Goal: Transaction & Acquisition: Purchase product/service

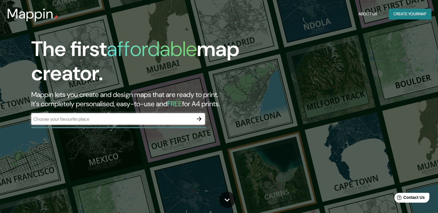
click at [128, 115] on div "​" at bounding box center [118, 119] width 174 height 12
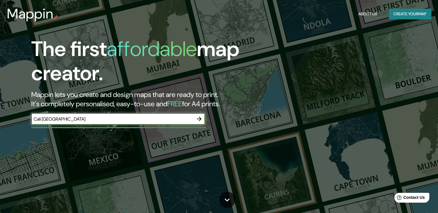
type input "Cali Colombia"
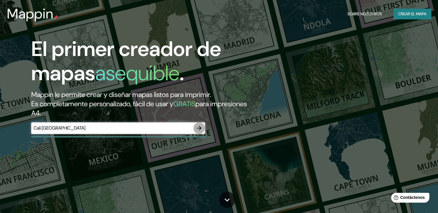
click at [199, 128] on icon "button" at bounding box center [198, 128] width 7 height 7
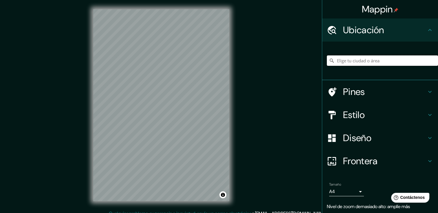
click at [355, 63] on input "Elige tu ciudad o área" at bounding box center [381, 61] width 111 height 10
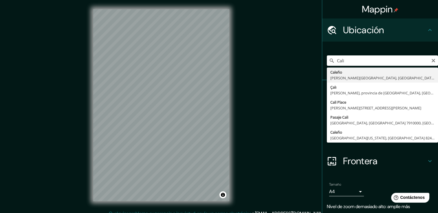
type input "Cali, Valle del Cauca, Colombia"
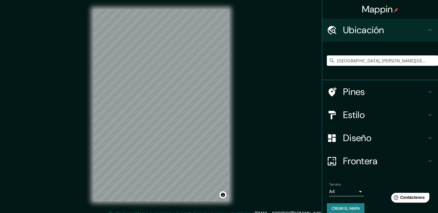
click at [417, 97] on h4 "Pines" at bounding box center [384, 92] width 83 height 12
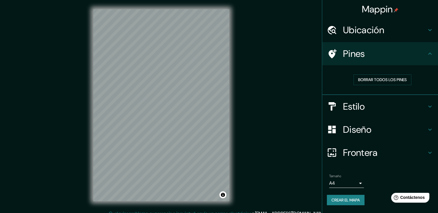
click at [394, 58] on h4 "Pines" at bounding box center [384, 54] width 83 height 12
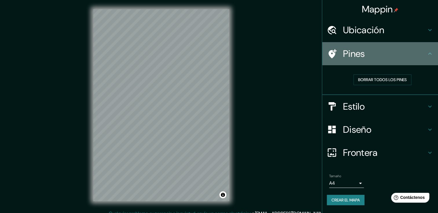
click at [420, 49] on h4 "Pines" at bounding box center [384, 54] width 83 height 12
click at [429, 51] on icon at bounding box center [429, 53] width 7 height 7
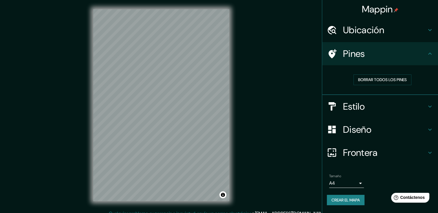
drag, startPoint x: 386, startPoint y: 81, endPoint x: 388, endPoint y: 113, distance: 31.6
click at [388, 113] on ul "Ubicación Cali, Valle del Cauca, Colombia Pines Borrar todos los pines Estilo D…" at bounding box center [380, 116] width 116 height 194
click at [385, 106] on h4 "Estilo" at bounding box center [384, 107] width 83 height 12
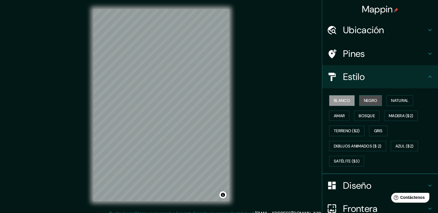
click at [374, 102] on button "Negro" at bounding box center [370, 100] width 23 height 11
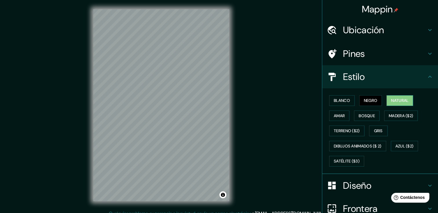
click at [397, 96] on button "Natural" at bounding box center [399, 100] width 27 height 11
click at [341, 114] on button "Amar" at bounding box center [339, 116] width 20 height 11
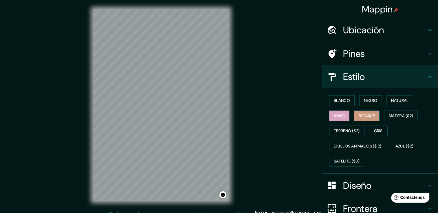
click at [358, 115] on font "Bosque" at bounding box center [366, 115] width 16 height 7
click at [403, 115] on font "Madera ($2)" at bounding box center [400, 115] width 24 height 7
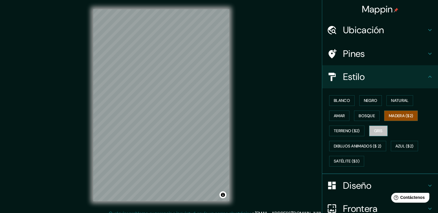
click at [369, 128] on button "Gris" at bounding box center [378, 131] width 19 height 11
click at [405, 112] on font "Madera ($2)" at bounding box center [400, 115] width 24 height 7
click at [344, 132] on font "Terreno ($2)" at bounding box center [346, 131] width 26 height 7
click at [374, 133] on font "Gris" at bounding box center [378, 131] width 9 height 7
click at [401, 146] on font "Azul ($2)" at bounding box center [404, 146] width 18 height 7
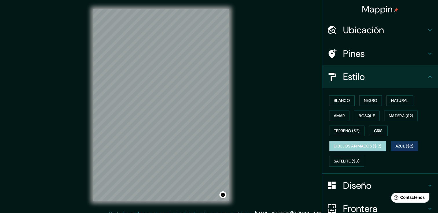
click at [359, 146] on font "Dibujos animados ($ 2)" at bounding box center [357, 146] width 48 height 7
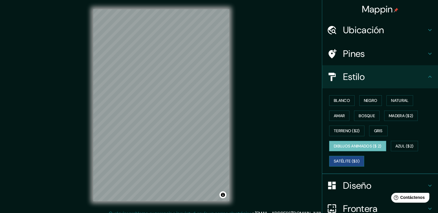
click at [342, 161] on font "Satélite ($3)" at bounding box center [346, 161] width 26 height 7
click at [359, 102] on button "Negro" at bounding box center [370, 100] width 23 height 11
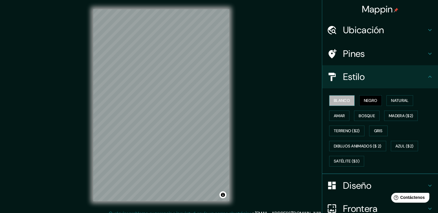
click at [339, 99] on font "Blanco" at bounding box center [341, 100] width 16 height 7
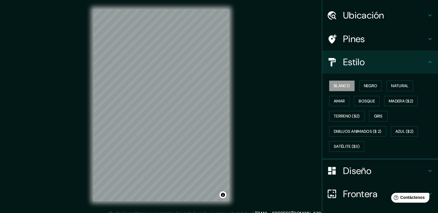
scroll to position [29, 0]
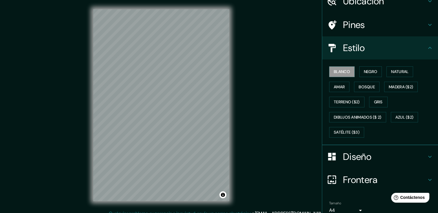
click at [365, 157] on h4 "Diseño" at bounding box center [384, 157] width 83 height 12
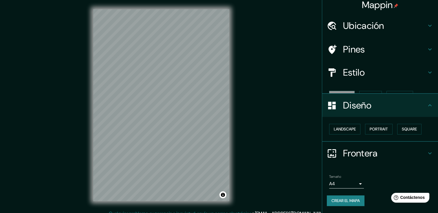
scroll to position [0, 0]
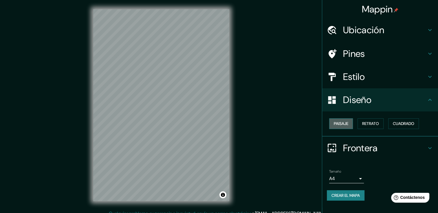
click at [345, 120] on button "Paisaje" at bounding box center [341, 124] width 24 height 11
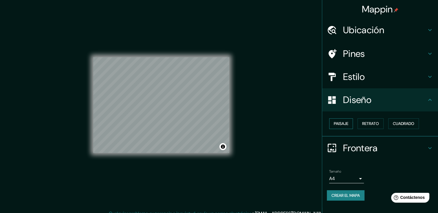
click at [345, 120] on button "Paisaje" at bounding box center [341, 124] width 24 height 11
click at [364, 121] on font "Retrato" at bounding box center [370, 123] width 17 height 7
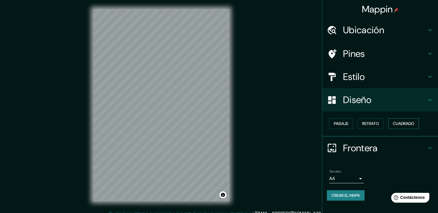
click at [403, 119] on button "Cuadrado" at bounding box center [403, 124] width 31 height 11
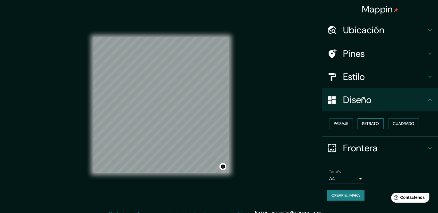
click at [379, 121] on font "Retrato" at bounding box center [370, 123] width 17 height 7
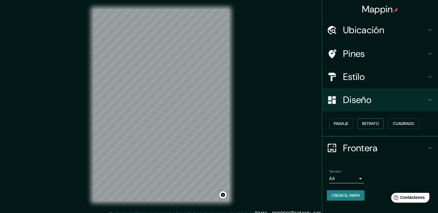
scroll to position [6, 0]
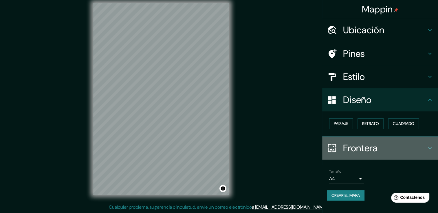
click at [368, 153] on h4 "Frontera" at bounding box center [384, 149] width 83 height 12
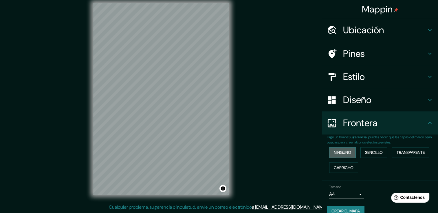
click at [344, 151] on font "Ninguno" at bounding box center [341, 152] width 17 height 7
click at [365, 152] on font "Sencillo" at bounding box center [374, 152] width 18 height 7
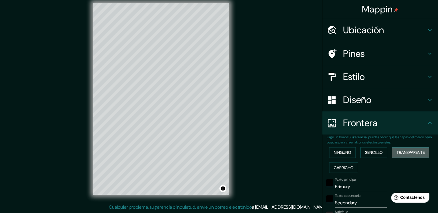
click at [403, 151] on font "Transparente" at bounding box center [410, 152] width 28 height 7
click at [340, 165] on font "Capricho" at bounding box center [343, 168] width 20 height 7
click at [347, 151] on font "Ninguno" at bounding box center [341, 152] width 17 height 7
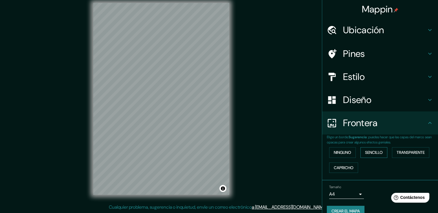
scroll to position [10, 0]
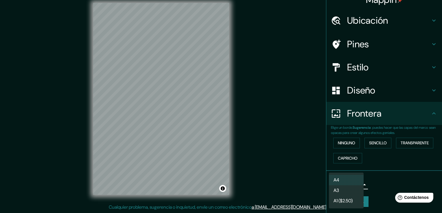
click at [345, 183] on body "Mappin Ubicación Cali, Valle del Cauca, Colombia Pines Estilo Diseño Frontera E…" at bounding box center [221, 100] width 442 height 213
click at [353, 189] on li "A3" at bounding box center [346, 191] width 35 height 10
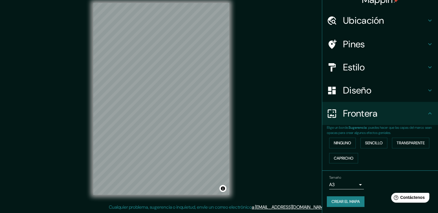
click at [245, 134] on div "Mappin Ubicación Cali, Valle del Cauca, Colombia Pines Estilo Diseño Frontera E…" at bounding box center [219, 104] width 438 height 220
click at [289, 124] on div "Mappin Ubicación Cali, Valle del Cauca, Colombia Pines Estilo Diseño Frontera E…" at bounding box center [219, 104] width 438 height 220
click at [229, 98] on div "© Mapbox © OpenStreetMap Improve this map" at bounding box center [161, 99] width 154 height 211
click at [267, 149] on div "Mappin Ubicación Cali, Valle del Cauca, Colombia Pines Estilo Diseño Frontera E…" at bounding box center [219, 104] width 438 height 220
click at [351, 201] on font "Crear el mapa" at bounding box center [345, 201] width 28 height 7
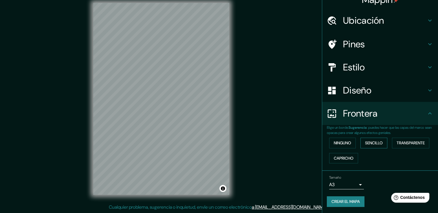
click at [375, 144] on font "Sencillo" at bounding box center [374, 143] width 18 height 7
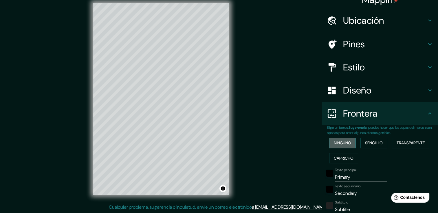
click at [344, 143] on font "Ninguno" at bounding box center [341, 143] width 17 height 7
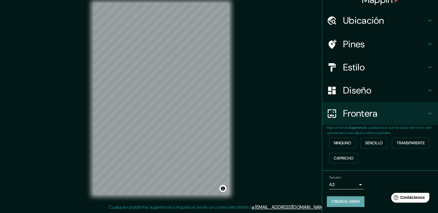
click at [346, 200] on font "Crear el mapa" at bounding box center [345, 201] width 28 height 7
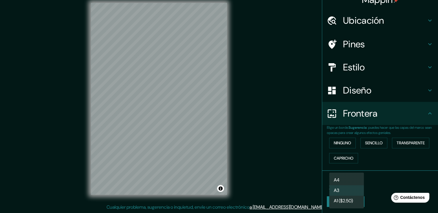
click at [345, 183] on body "Mappin Ubicación Cali, Valle del Cauca, Colombia Pines Estilo Diseño Frontera E…" at bounding box center [219, 100] width 438 height 213
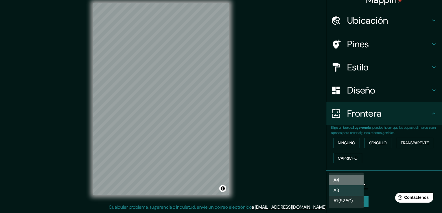
click at [346, 181] on li "A4" at bounding box center [346, 180] width 35 height 10
type input "single"
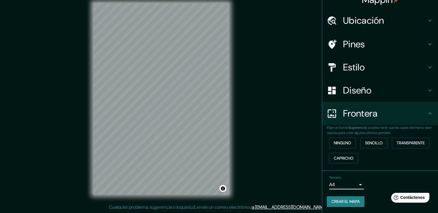
click at [350, 200] on font "Crear el mapa" at bounding box center [345, 201] width 28 height 7
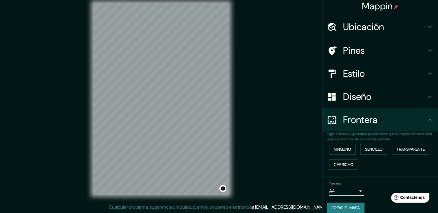
scroll to position [0, 0]
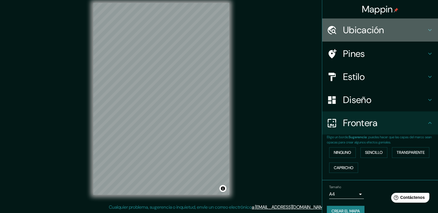
click at [374, 34] on h4 "Ubicación" at bounding box center [384, 30] width 83 height 12
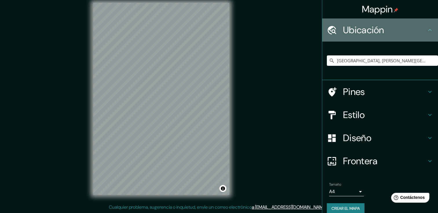
click at [372, 32] on h4 "Ubicación" at bounding box center [384, 30] width 83 height 12
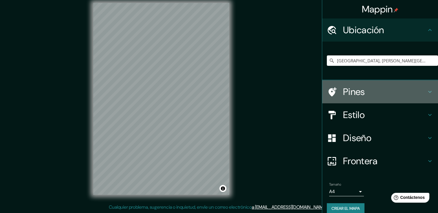
click at [369, 88] on h4 "Pines" at bounding box center [384, 92] width 83 height 12
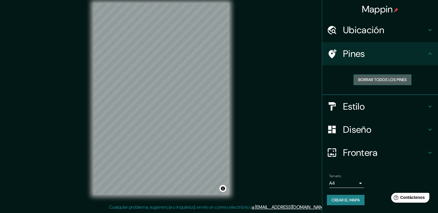
click at [373, 81] on font "Borrar todos los pines" at bounding box center [382, 79] width 49 height 7
click at [370, 112] on h4 "Estilo" at bounding box center [384, 107] width 83 height 12
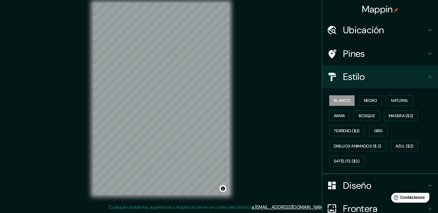
click at [362, 84] on div "Estilo" at bounding box center [380, 76] width 116 height 23
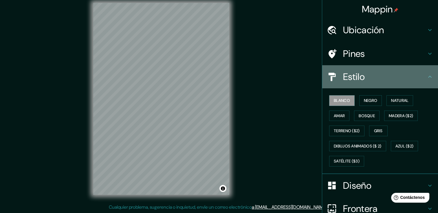
click at [364, 80] on h4 "Estilo" at bounding box center [384, 77] width 83 height 12
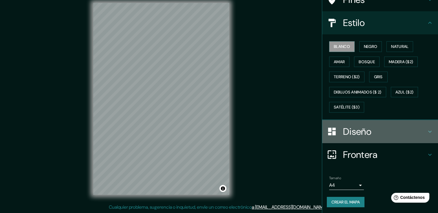
click at [373, 140] on div "Diseño" at bounding box center [380, 131] width 116 height 23
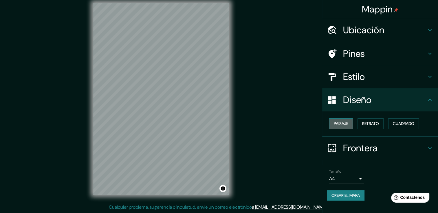
click at [351, 124] on button "Paisaje" at bounding box center [341, 124] width 24 height 11
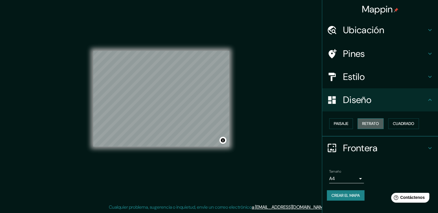
click at [365, 123] on font "Retrato" at bounding box center [370, 123] width 17 height 7
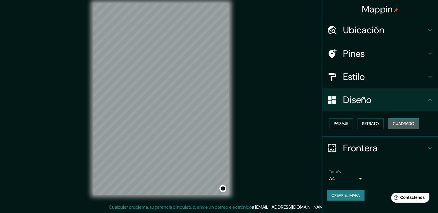
click at [390, 123] on button "Cuadrado" at bounding box center [403, 124] width 31 height 11
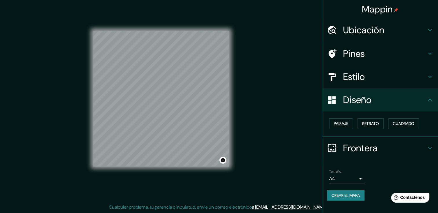
click at [357, 119] on div "Paisaje Retrato Cuadrado" at bounding box center [381, 123] width 111 height 15
click at [363, 120] on font "Retrato" at bounding box center [370, 123] width 17 height 7
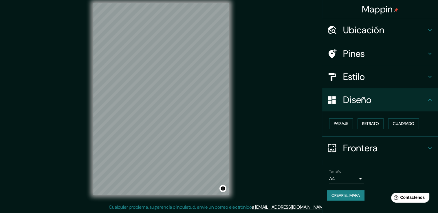
click at [355, 199] on button "Crear el mapa" at bounding box center [345, 196] width 38 height 11
click at [231, 106] on div "© Mapbox © OpenStreetMap Improve this map" at bounding box center [161, 99] width 154 height 211
click at [354, 198] on font "Crear el mapa" at bounding box center [345, 195] width 28 height 7
click at [222, 189] on button "Alternar atribución" at bounding box center [222, 188] width 7 height 7
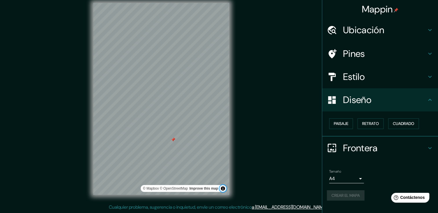
click at [222, 189] on button "Alternar atribución" at bounding box center [222, 188] width 7 height 7
click at [250, 132] on div "Mappin Ubicación Cali, Valle del Cauca, Colombia Pines Estilo Diseño Paisaje Re…" at bounding box center [219, 104] width 438 height 220
click at [258, 133] on div "Mappin Ubicación Cali, Valle del Cauca, Colombia Pines Estilo Diseño Paisaje Re…" at bounding box center [219, 104] width 438 height 220
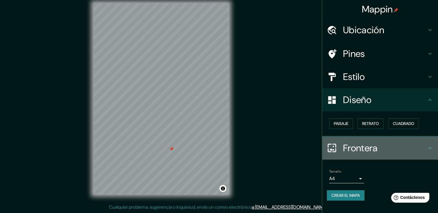
click at [408, 147] on h4 "Frontera" at bounding box center [384, 149] width 83 height 12
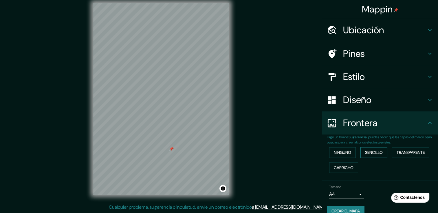
click at [365, 156] on font "Sencillo" at bounding box center [374, 152] width 18 height 7
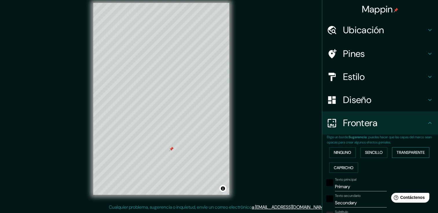
click at [413, 154] on font "Transparente" at bounding box center [410, 152] width 28 height 7
click at [336, 172] on button "Capricho" at bounding box center [343, 168] width 29 height 11
click at [408, 150] on font "Transparente" at bounding box center [410, 152] width 28 height 7
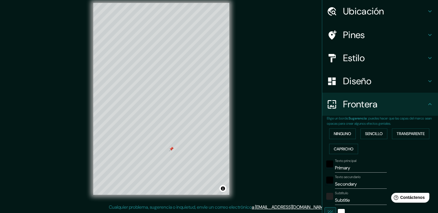
scroll to position [29, 0]
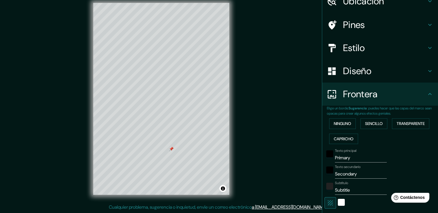
click at [326, 159] on div at bounding box center [329, 156] width 10 height 14
click at [326, 155] on div "negro" at bounding box center [329, 154] width 7 height 7
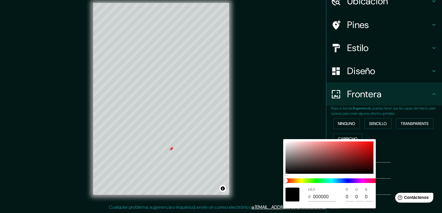
click at [420, 160] on div at bounding box center [221, 106] width 442 height 213
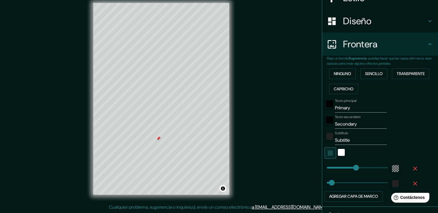
scroll to position [87, 0]
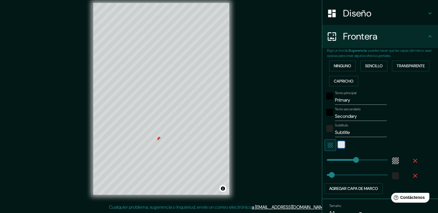
click at [337, 144] on div "Blanco" at bounding box center [340, 144] width 7 height 7
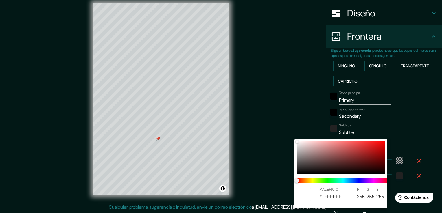
click at [400, 126] on div at bounding box center [221, 106] width 442 height 213
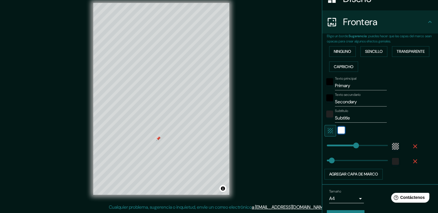
scroll to position [115, 0]
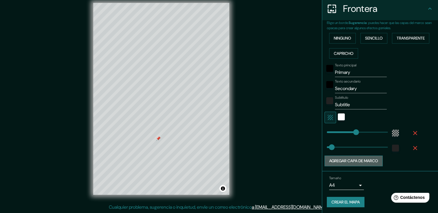
click at [367, 160] on button "Agregar capa de marco" at bounding box center [353, 161] width 58 height 11
type input "226"
type input "38"
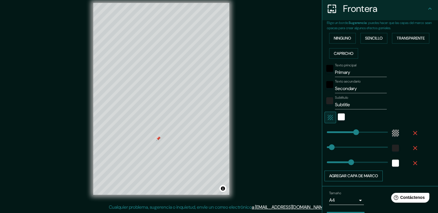
click at [365, 176] on button "Agregar capa de marco" at bounding box center [353, 176] width 58 height 11
type input "226"
type input "38"
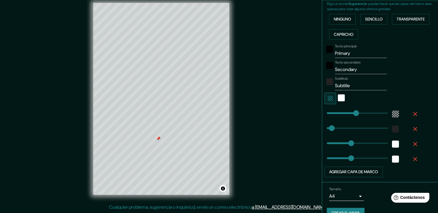
scroll to position [145, 0]
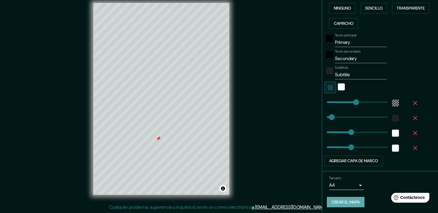
click at [348, 202] on font "Crear el mapa" at bounding box center [345, 202] width 28 height 7
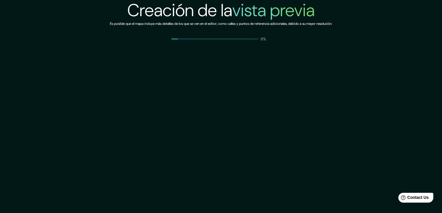
click at [332, 19] on div "Creación de la vista previa Es posible que el mapa incluya más detalles de los …" at bounding box center [221, 21] width 222 height 42
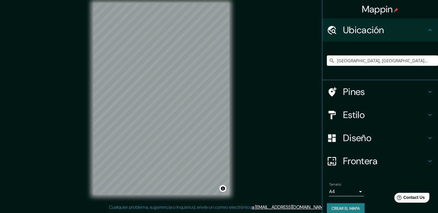
click at [374, 62] on input "Cali, Valle del Cauca, Colombia" at bounding box center [381, 61] width 111 height 10
click at [416, 57] on input "Cali, Valle del Cauca, Colombia" at bounding box center [381, 61] width 111 height 10
click at [398, 60] on input "Cali, Valle del Cauca, Colombia" at bounding box center [381, 61] width 111 height 10
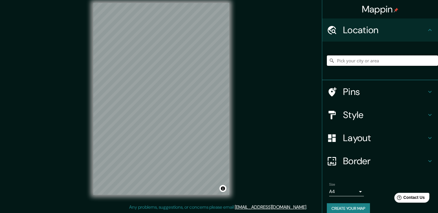
click at [344, 59] on input "Pick your city or area" at bounding box center [381, 61] width 111 height 10
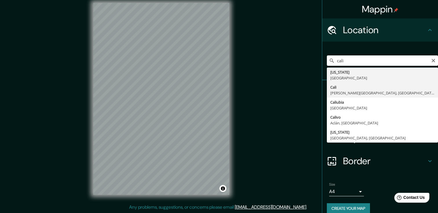
type input "Cali, Valle del Cauca, Colombia"
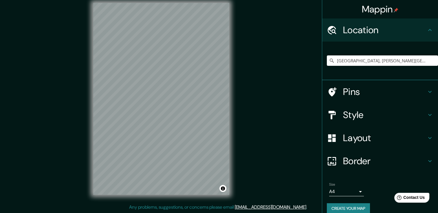
click at [370, 101] on div "Pins" at bounding box center [380, 91] width 116 height 23
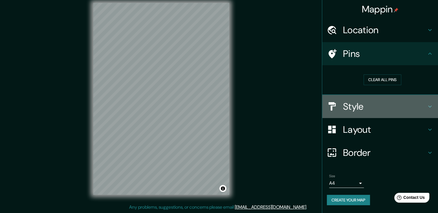
click at [371, 102] on h4 "Style" at bounding box center [384, 107] width 83 height 12
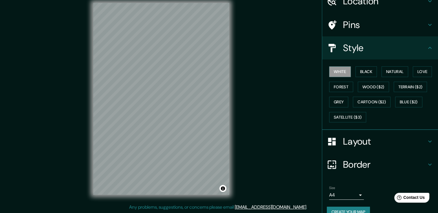
click at [366, 141] on h4 "Layout" at bounding box center [384, 142] width 83 height 12
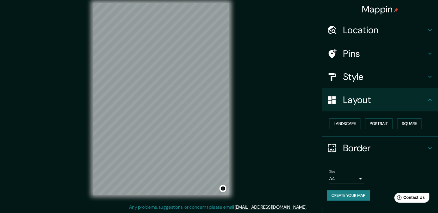
click at [369, 145] on h4 "Border" at bounding box center [384, 149] width 83 height 12
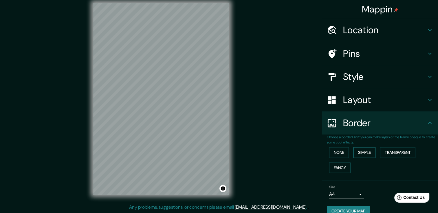
scroll to position [10, 0]
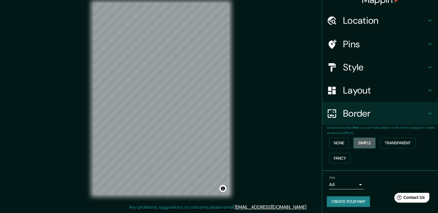
click at [355, 145] on button "Simple" at bounding box center [364, 143] width 22 height 11
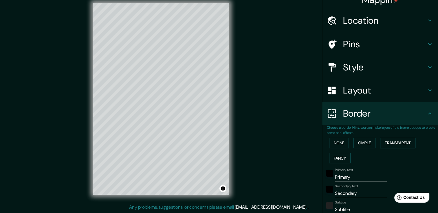
click at [385, 145] on button "Transparent" at bounding box center [397, 143] width 35 height 11
click at [339, 156] on button "Fancy" at bounding box center [339, 158] width 21 height 11
click at [341, 144] on button "None" at bounding box center [339, 143] width 20 height 11
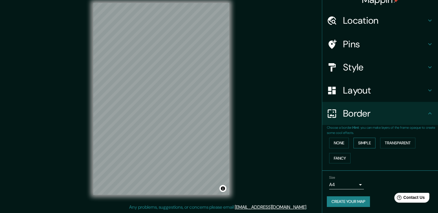
click at [353, 143] on button "Simple" at bounding box center [364, 143] width 22 height 11
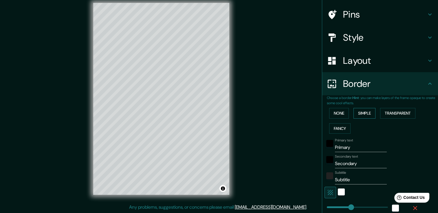
scroll to position [67, 0]
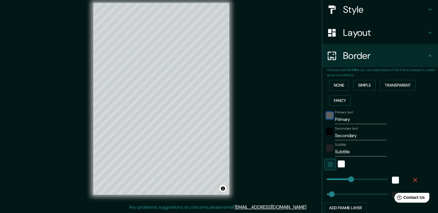
click at [327, 116] on div "black" at bounding box center [329, 115] width 7 height 7
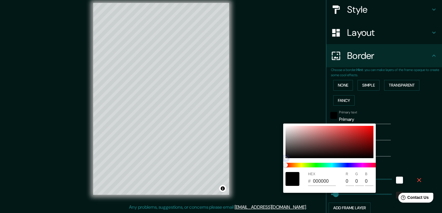
type input "38"
type input "B64E4E"
type input "182"
type input "78"
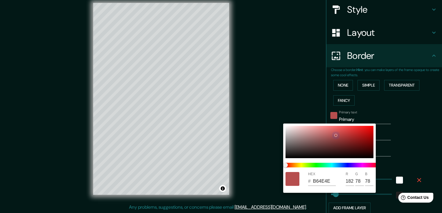
type input "38"
type input "B64B4B"
type input "75"
type input "38"
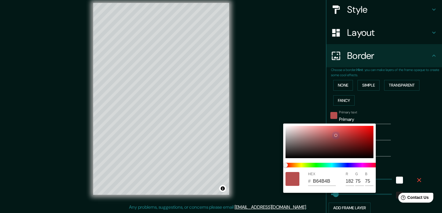
type input "B64949"
type input "73"
type input "38"
type input "B64848"
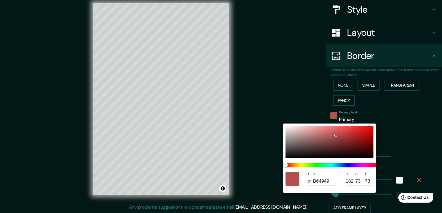
type input "72"
type input "38"
type input "B44747"
type input "180"
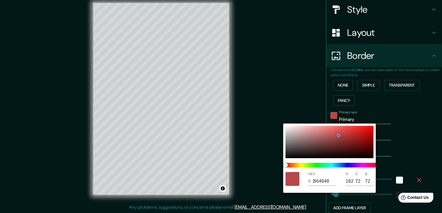
type input "71"
type input "38"
type input "B24747"
type input "178"
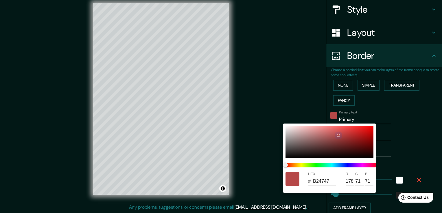
type input "38"
type input "B24848"
type input "72"
type input "38"
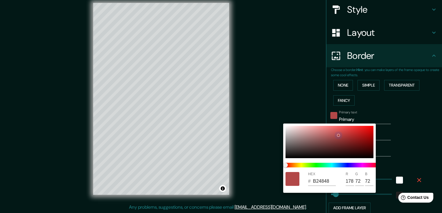
type input "B24A4A"
type input "74"
type input "38"
type input "B95A5A"
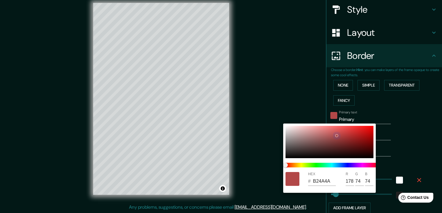
type input "185"
type input "90"
type input "38"
type input "C06262"
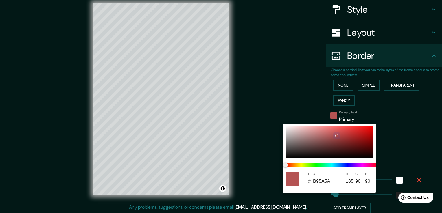
type input "192"
type input "98"
type input "38"
type input "C66B6B"
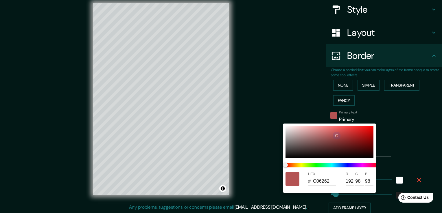
type input "198"
type input "107"
type input "38"
type input "E9B5B5"
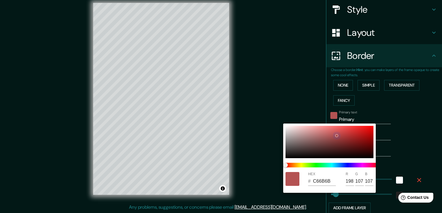
type input "233"
type input "181"
type input "38"
type input "EEBDBD"
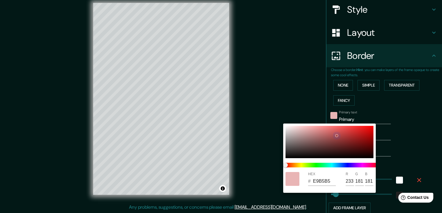
type input "238"
type input "189"
type input "38"
type input "EEBEBE"
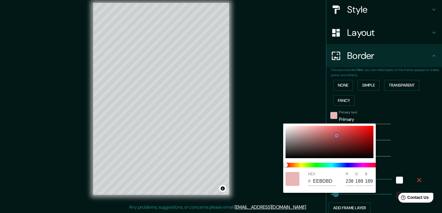
type input "190"
type input "38"
type input "EEBFBF"
type input "191"
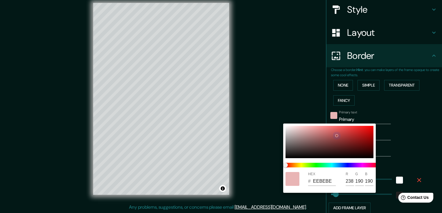
type input "191"
type input "38"
type input "EEC1C1"
type input "193"
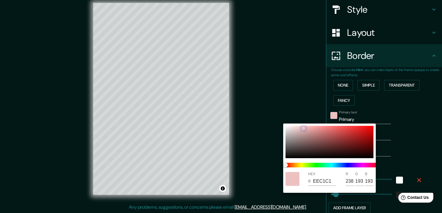
type input "38"
type input "EEC2C2"
type input "194"
type input "38"
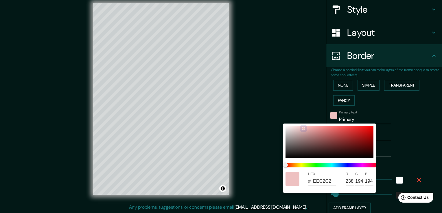
type input "EEC4C4"
type input "196"
type input "38"
type input "EEC6C6"
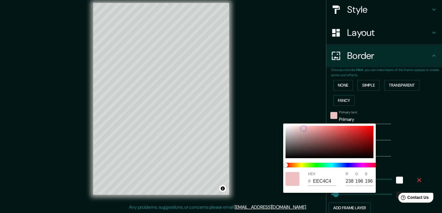
type input "198"
type input "38"
type input "EEC8C8"
type input "200"
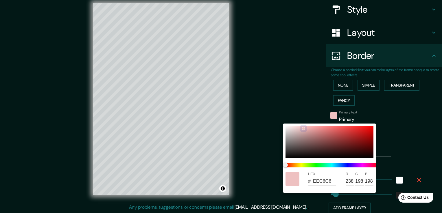
type input "200"
type input "38"
type input "E4C6C6"
type input "228"
type input "198"
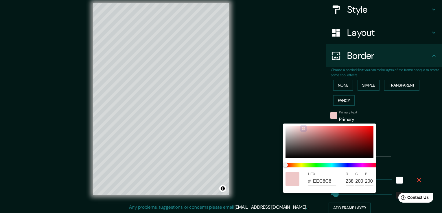
type input "198"
type input "38"
type input "C9B8B8"
type input "201"
type input "184"
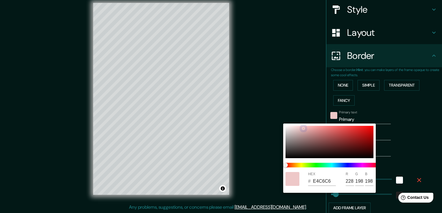
type input "184"
type input "38"
type input "C0B0B0"
type input "192"
type input "176"
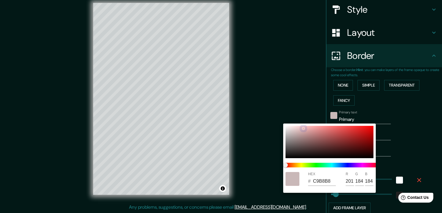
type input "176"
type input "38"
type input "9F9494"
type input "159"
type input "148"
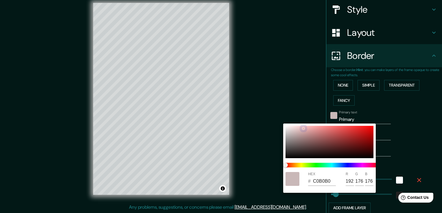
type input "148"
type input "38"
type input "8F8686"
type input "143"
type input "134"
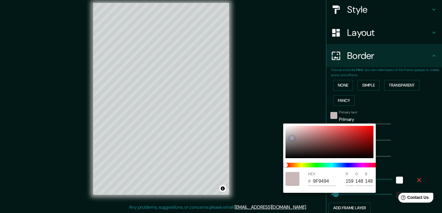
type input "134"
type input "38"
type input "7B7474"
type input "123"
type input "116"
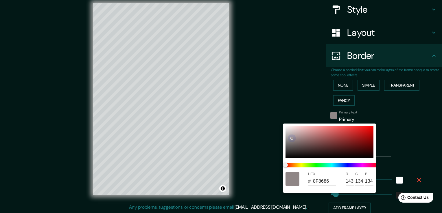
type input "116"
type input "38"
type input "716C6C"
type input "113"
type input "108"
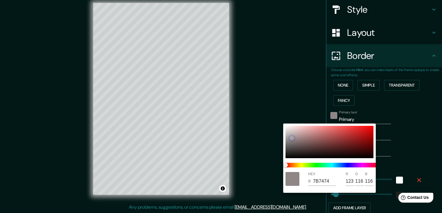
type input "108"
type input "38"
type input "6B6666"
type input "107"
type input "102"
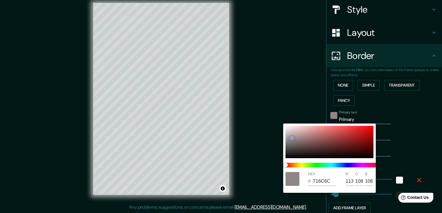
type input "102"
type input "38"
type input "5F5C5C"
type input "95"
type input "92"
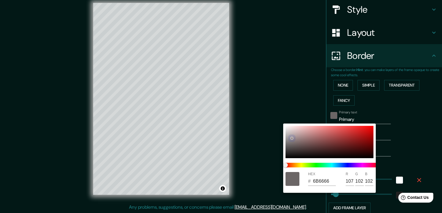
type input "92"
type input "38"
type input "4F4D4D"
type input "79"
type input "77"
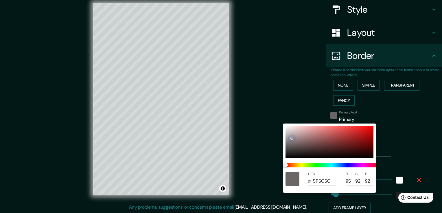
type input "77"
type input "38"
type input "484747"
type input "72"
type input "71"
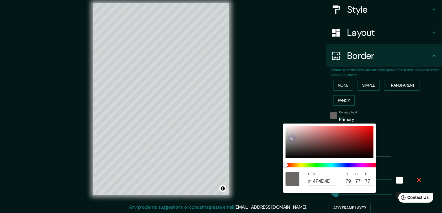
type input "71"
type input "38"
type input "262525"
type input "38"
type input "37"
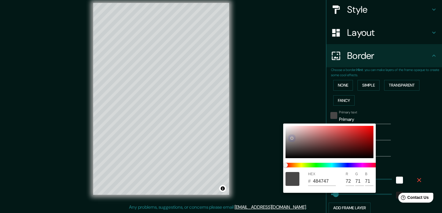
type input "37"
type input "38"
type input "1A1A1A"
type input "26"
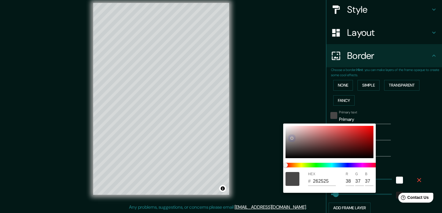
type input "26"
type input "38"
type input "161616"
type input "22"
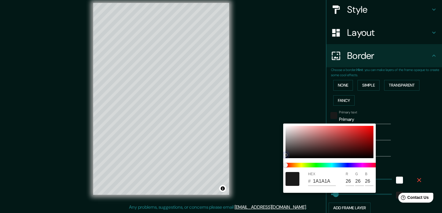
type input "22"
type input "38"
type input "131313"
type input "19"
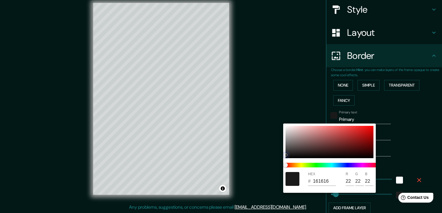
type input "19"
type input "38"
type input "111111"
type input "17"
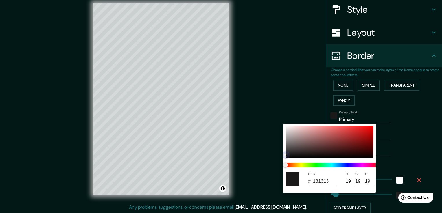
type input "17"
type input "38"
type input "0C0C0C"
type input "12"
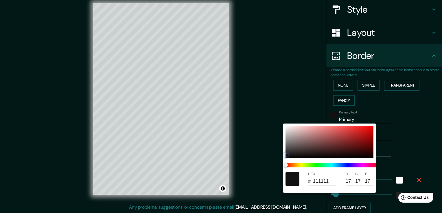
type input "12"
type input "38"
type input "060606"
type input "6"
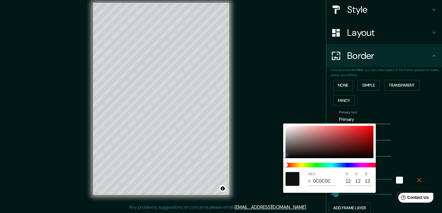
type input "6"
type input "38"
type input "010101"
type input "1"
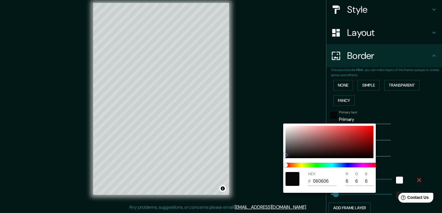
type input "1"
type input "38"
type input "000000"
type input "0"
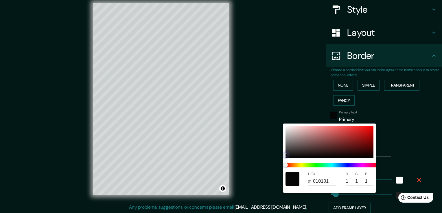
type input "0"
drag, startPoint x: 335, startPoint y: 135, endPoint x: 407, endPoint y: 124, distance: 72.8
click at [284, 158] on div "HEX # 000000 R 0 G 0 B 0" at bounding box center [329, 158] width 93 height 69
click at [437, 108] on html "Mappin Location Cali, Valle del Cauca, Colombia Pins Style Layout Border Choose…" at bounding box center [221, 100] width 442 height 213
click at [412, 110] on div at bounding box center [221, 106] width 442 height 213
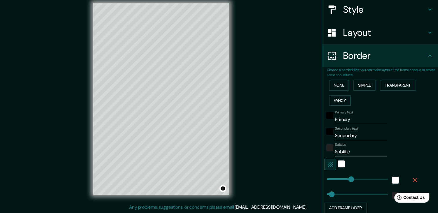
click at [350, 119] on input "Primary" at bounding box center [361, 119] width 52 height 9
type input "."
type input "38"
type input "."
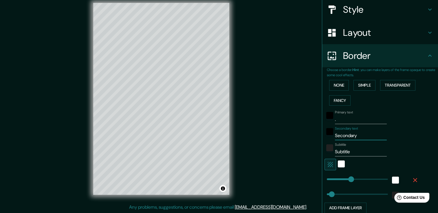
click at [349, 138] on input "Secondary" at bounding box center [361, 135] width 52 height 9
type input "."
type input "38"
type input "."
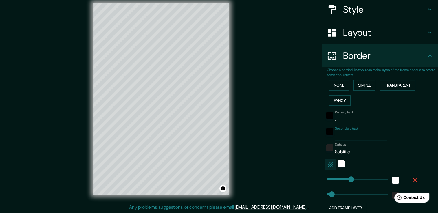
click at [363, 155] on input "Subtitle" at bounding box center [361, 151] width 52 height 9
type input "."
type input "38"
type input "."
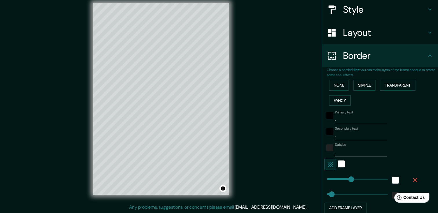
drag, startPoint x: 355, startPoint y: 163, endPoint x: 344, endPoint y: 165, distance: 10.9
click at [354, 163] on div at bounding box center [371, 165] width 95 height 12
click at [339, 164] on div at bounding box center [341, 165] width 10 height 12
click at [337, 164] on div "white" at bounding box center [340, 164] width 7 height 7
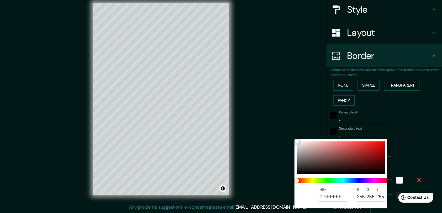
type input "38"
type input "584242"
type input "88"
type input "66"
drag, startPoint x: 319, startPoint y: 163, endPoint x: 297, endPoint y: 144, distance: 28.8
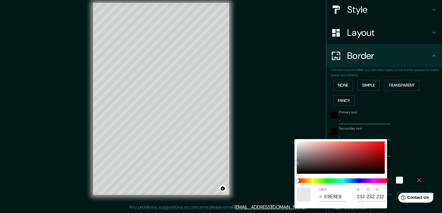
click at [297, 144] on div at bounding box center [341, 158] width 88 height 32
drag, startPoint x: 297, startPoint y: 144, endPoint x: 293, endPoint y: 133, distance: 11.4
click at [293, 133] on div "HEX # FFFFFF R 255 G 255 B 255" at bounding box center [221, 106] width 442 height 213
click at [414, 127] on div at bounding box center [221, 106] width 442 height 213
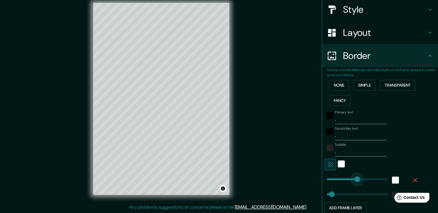
drag, startPoint x: 350, startPoint y: 180, endPoint x: 353, endPoint y: 181, distance: 3.2
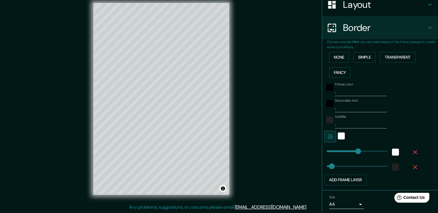
scroll to position [96, 0]
drag, startPoint x: 332, startPoint y: 165, endPoint x: 334, endPoint y: 171, distance: 6.5
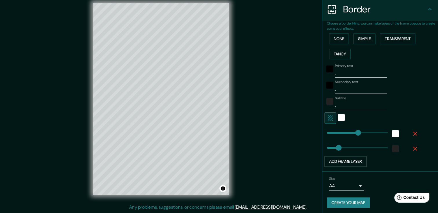
scroll to position [115, 0]
drag, startPoint x: 334, startPoint y: 146, endPoint x: 304, endPoint y: 152, distance: 30.1
drag, startPoint x: 327, startPoint y: 149, endPoint x: 351, endPoint y: 148, distance: 24.0
drag, startPoint x: 353, startPoint y: 149, endPoint x: 371, endPoint y: 148, distance: 17.9
click at [411, 149] on icon "button" at bounding box center [414, 148] width 7 height 7
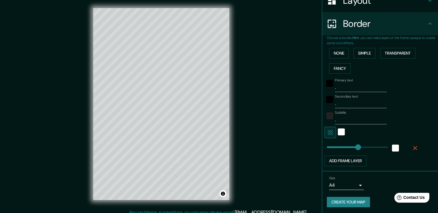
scroll to position [0, 0]
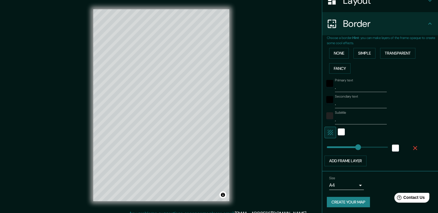
click at [416, 147] on button "button" at bounding box center [414, 148] width 19 height 10
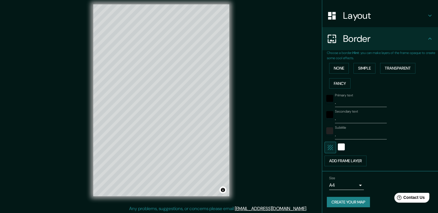
scroll to position [6, 0]
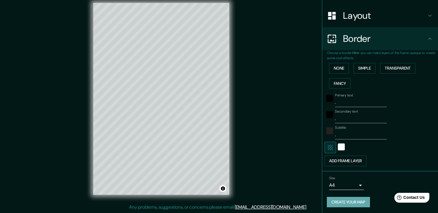
click at [361, 200] on button "Create your map" at bounding box center [347, 202] width 43 height 11
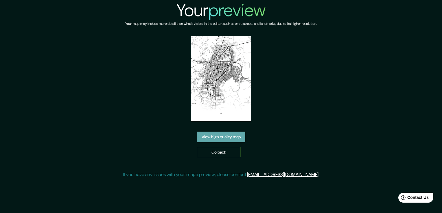
click at [205, 132] on link "View high quality map" at bounding box center [221, 137] width 48 height 11
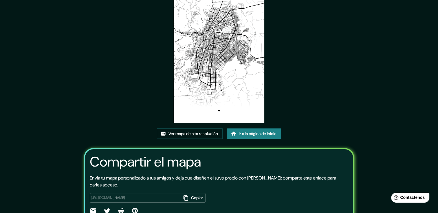
scroll to position [1, 0]
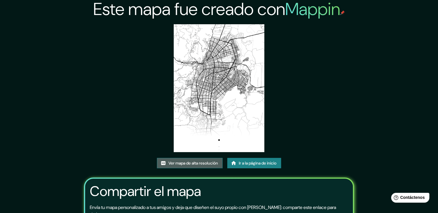
click at [197, 164] on font "Ver mapa de alta resolución" at bounding box center [192, 163] width 49 height 7
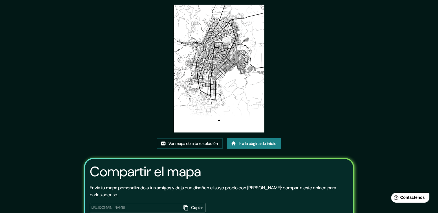
scroll to position [59, 0]
